Goal: Task Accomplishment & Management: Use online tool/utility

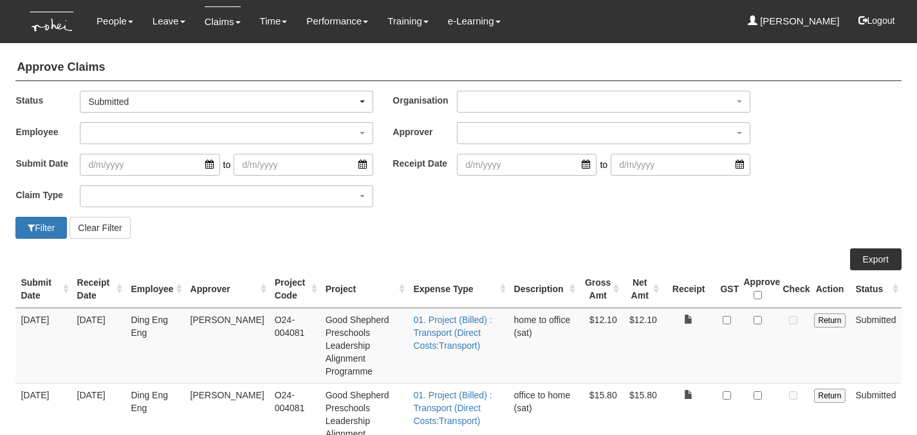
select select "50"
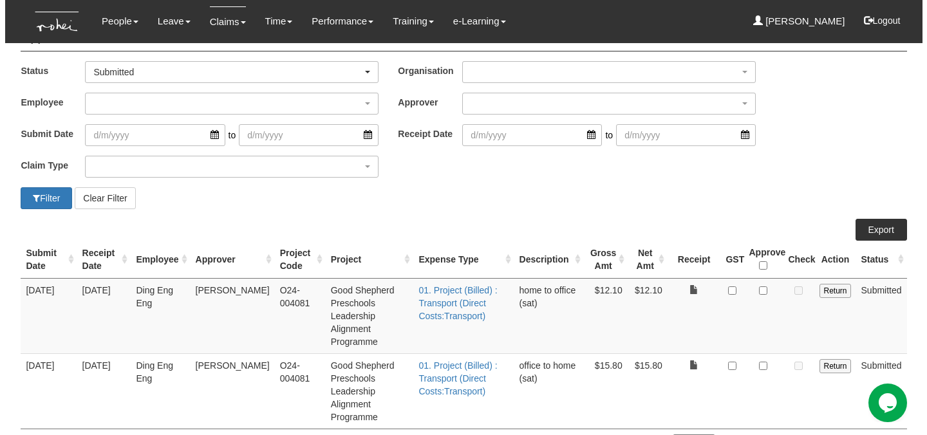
scroll to position [66, 0]
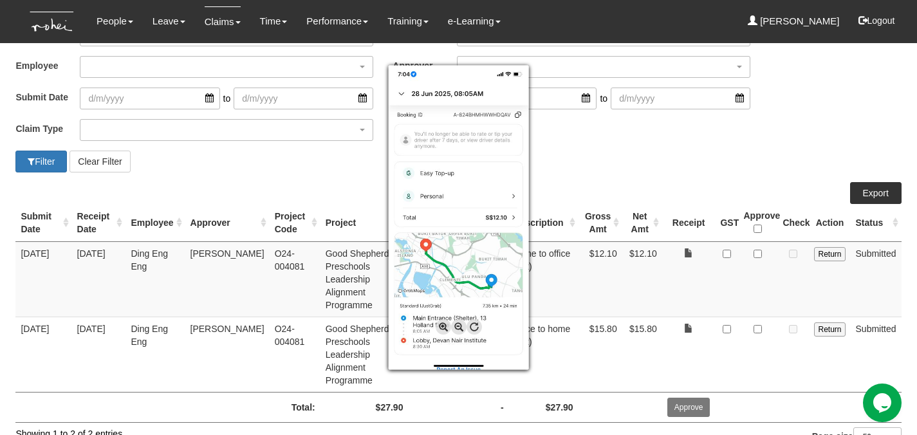
click at [758, 256] on div at bounding box center [458, 217] width 917 height 435
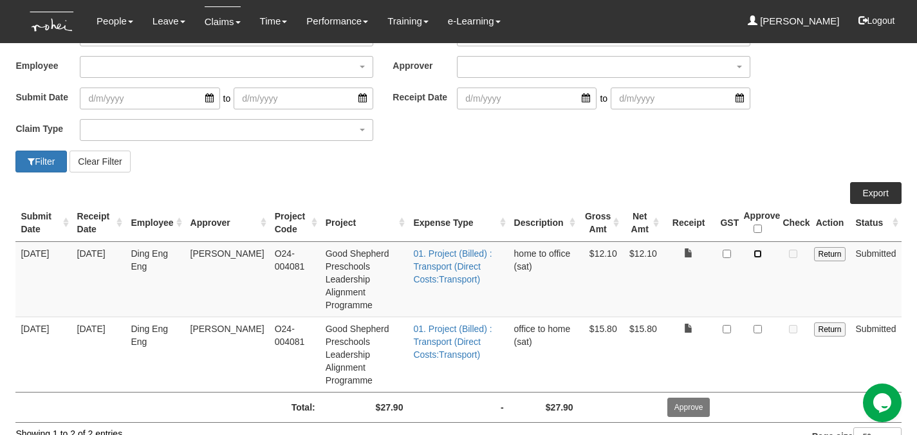
click at [760, 255] on input "checkbox" at bounding box center [758, 254] width 8 height 8
checkbox input "true"
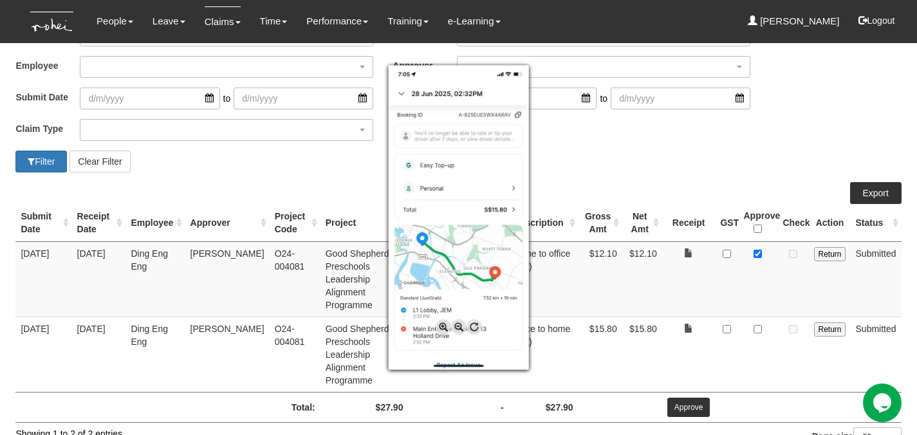
click at [760, 314] on div at bounding box center [458, 217] width 917 height 435
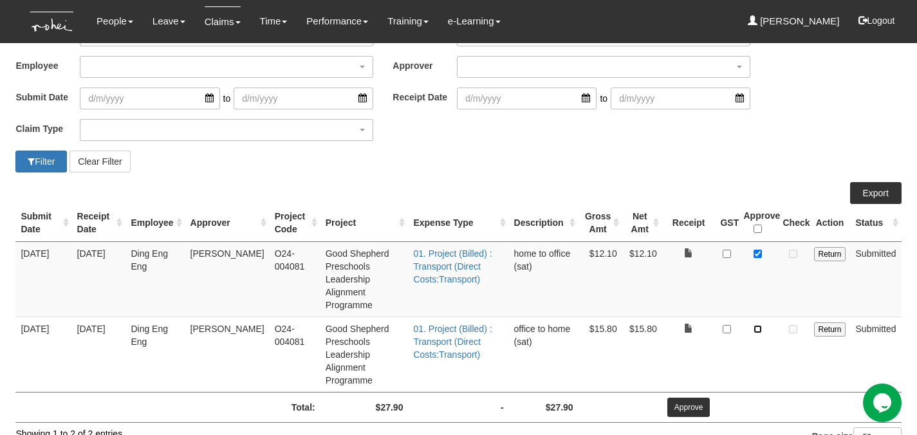
click at [756, 325] on input "checkbox" at bounding box center [758, 329] width 8 height 8
checkbox input "true"
click at [693, 398] on input "Approve" at bounding box center [689, 407] width 43 height 19
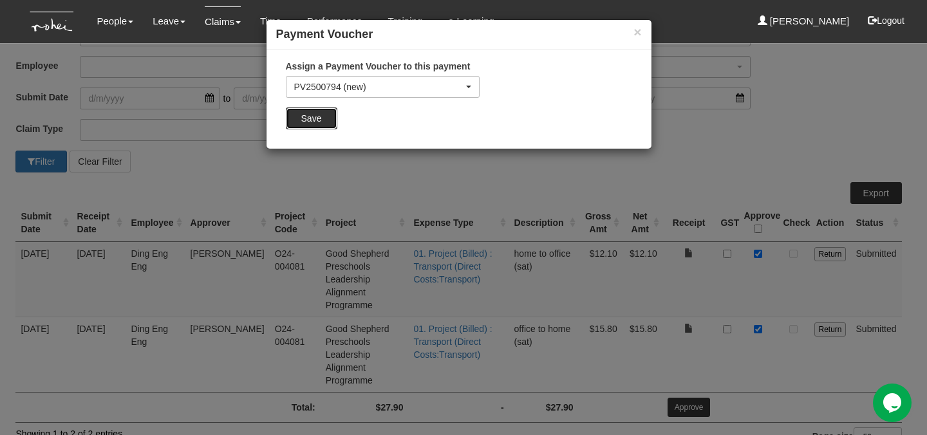
click at [335, 117] on input "Save" at bounding box center [311, 119] width 51 height 22
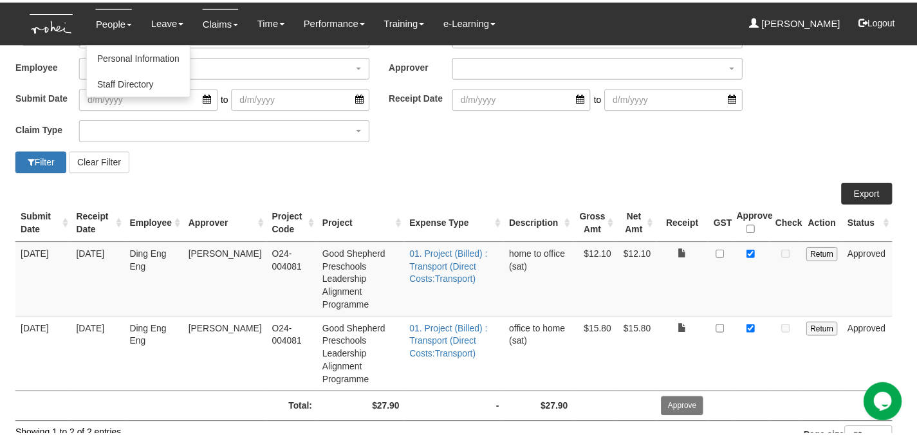
scroll to position [41, 0]
